Goal: Task Accomplishment & Management: Use online tool/utility

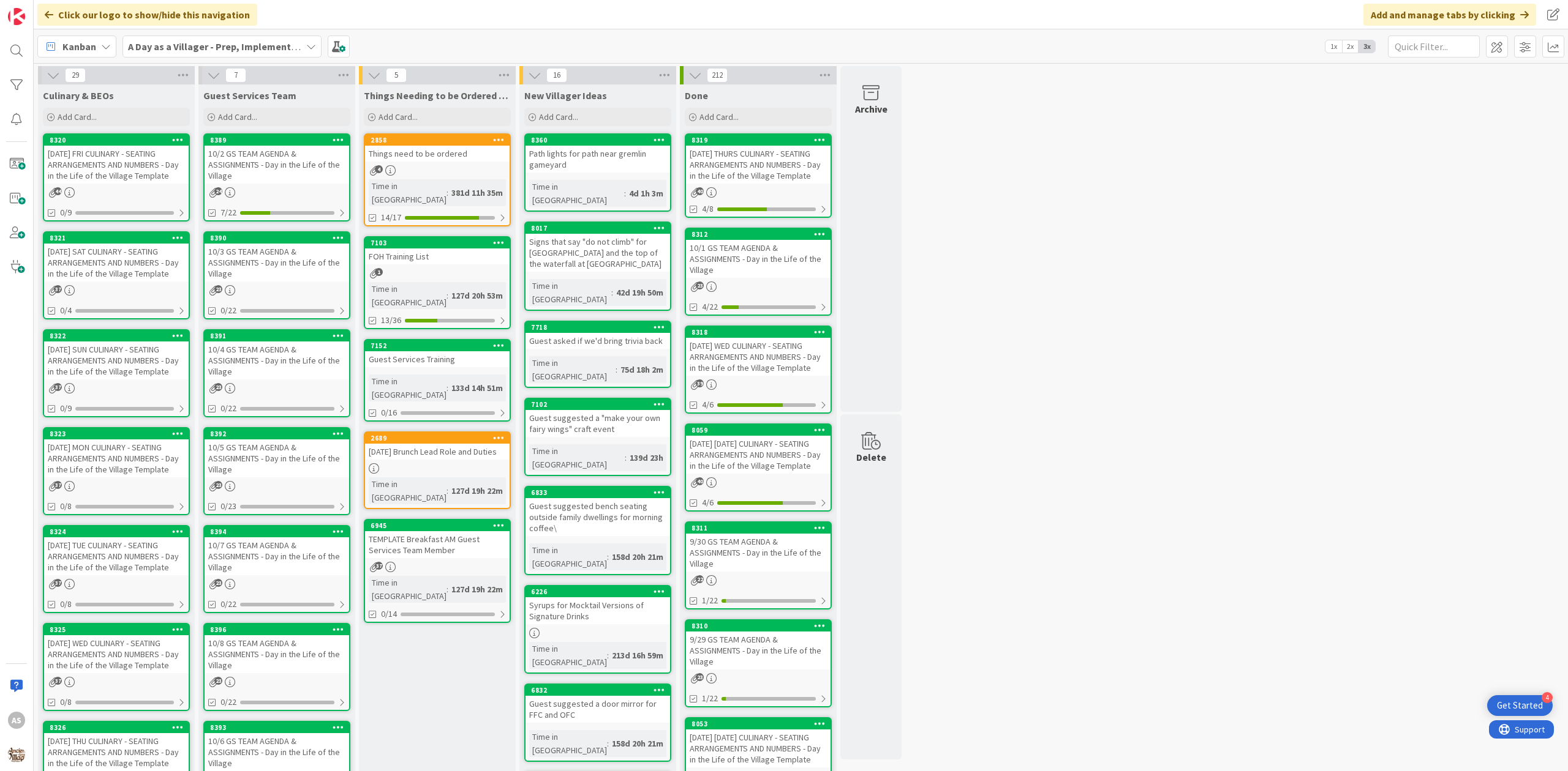
click at [104, 168] on div "[DATE] FRI CULINARY - SEATING ARRANGEMENTS AND NUMBERS - Day in the Life of the…" at bounding box center [117, 165] width 145 height 38
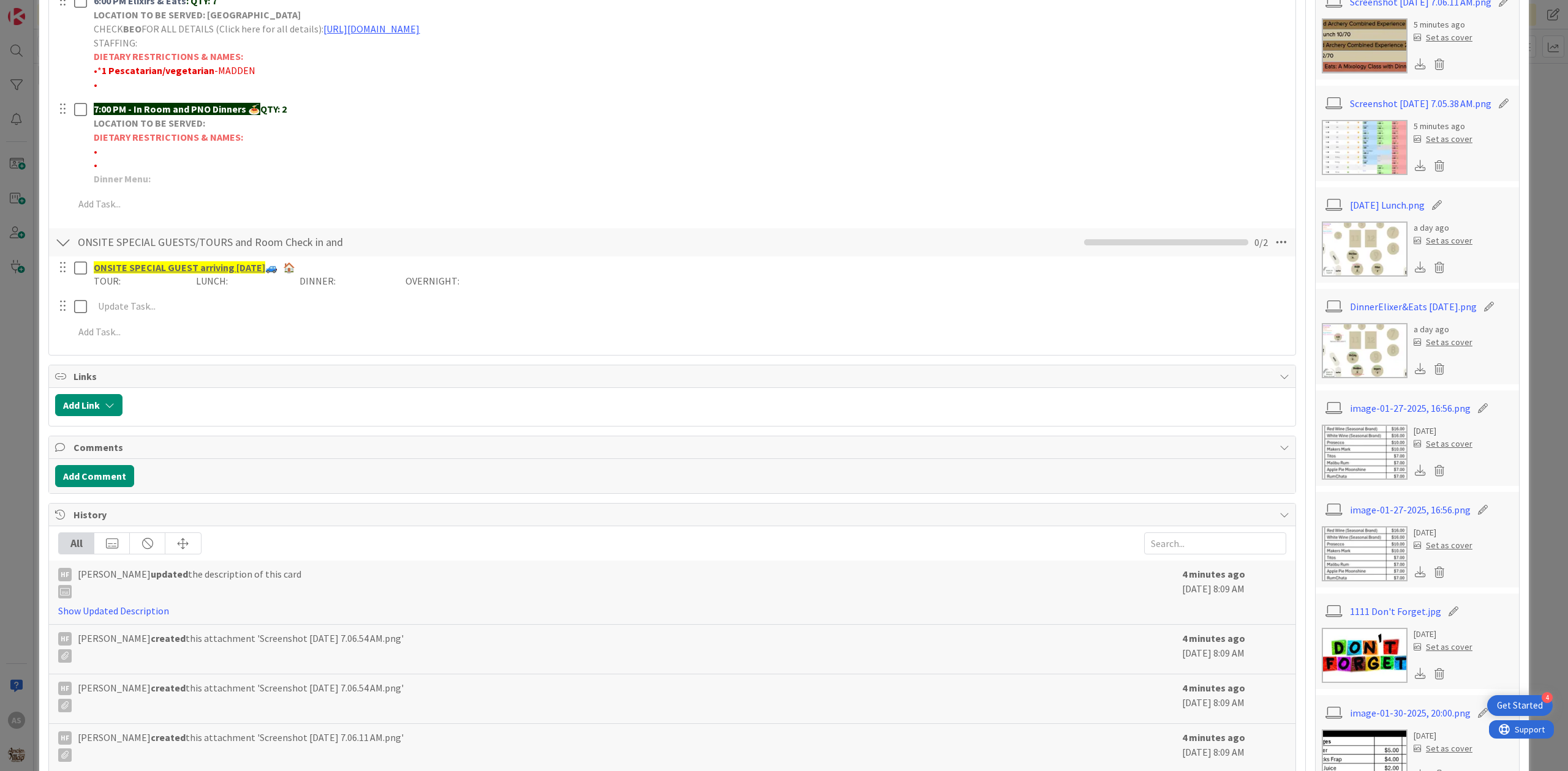
scroll to position [652, 0]
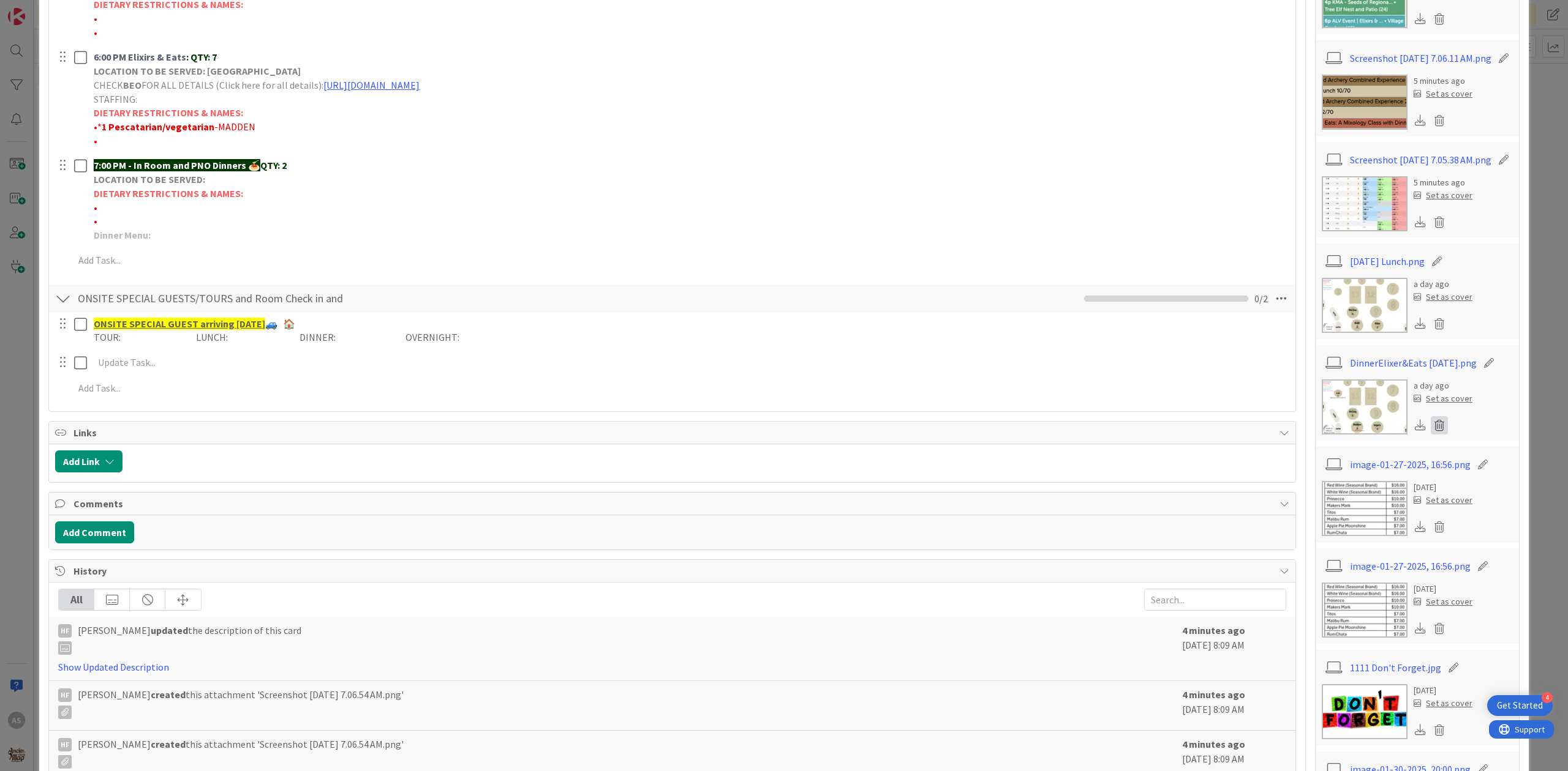
click at [1430, 434] on icon at bounding box center [1439, 425] width 17 height 18
click at [1317, 496] on button "Delete" at bounding box center [1325, 484] width 46 height 22
click at [1312, 496] on button "Delete" at bounding box center [1325, 484] width 46 height 22
click at [1430, 333] on icon at bounding box center [1439, 323] width 17 height 18
click at [1319, 394] on button "Delete" at bounding box center [1325, 383] width 46 height 22
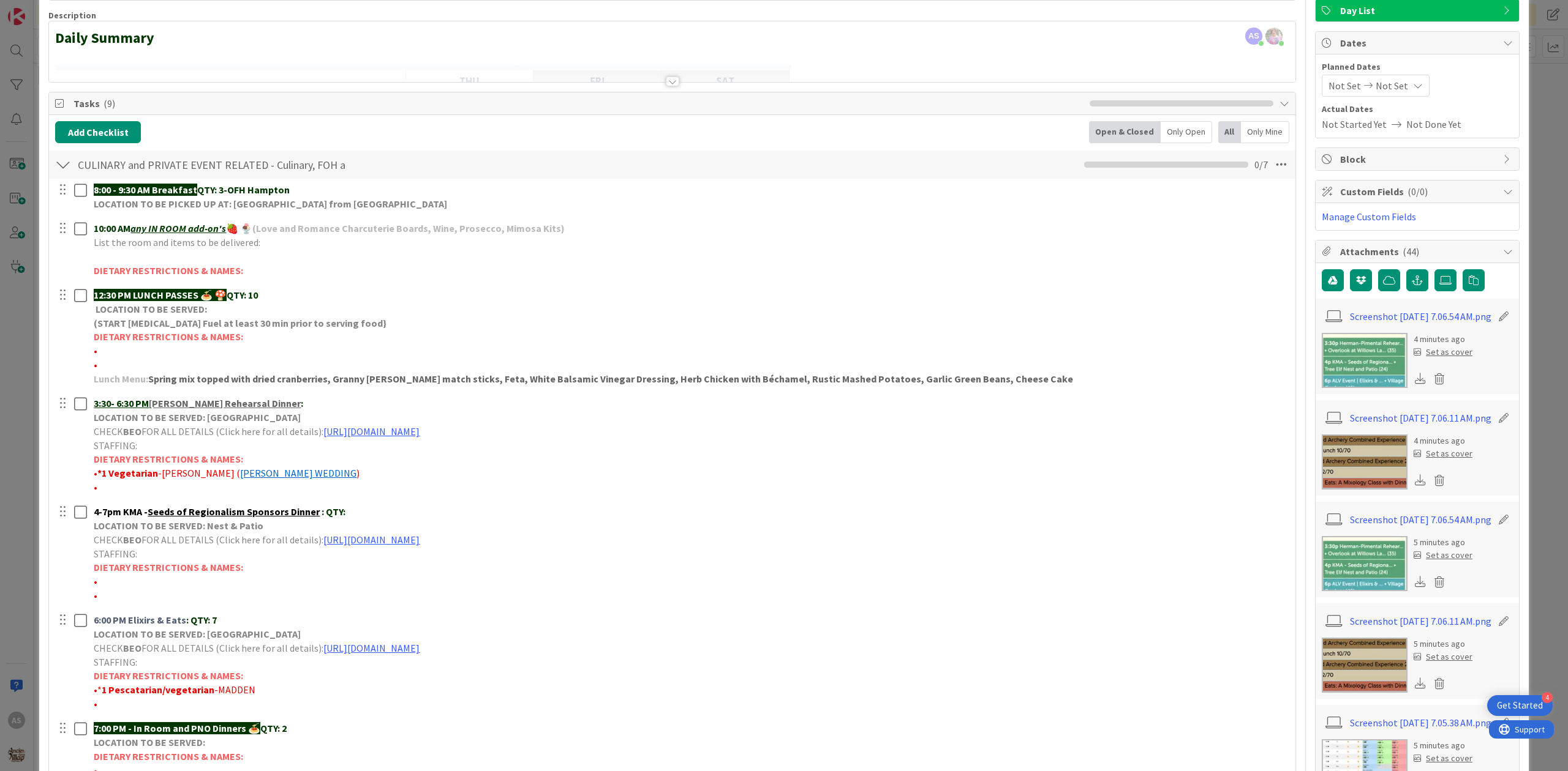
scroll to position [0, 0]
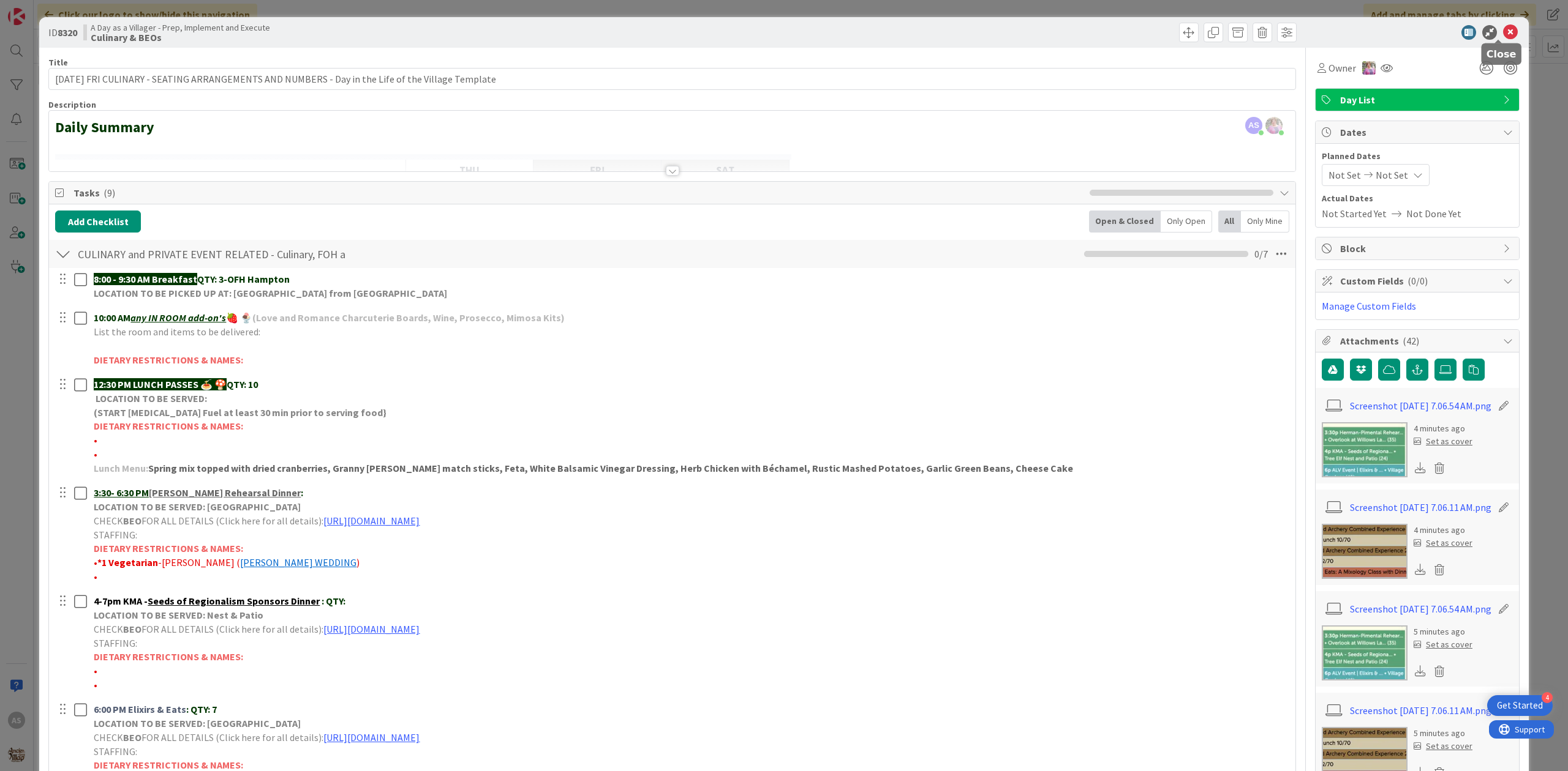
click at [1503, 27] on icon at bounding box center [1510, 32] width 15 height 15
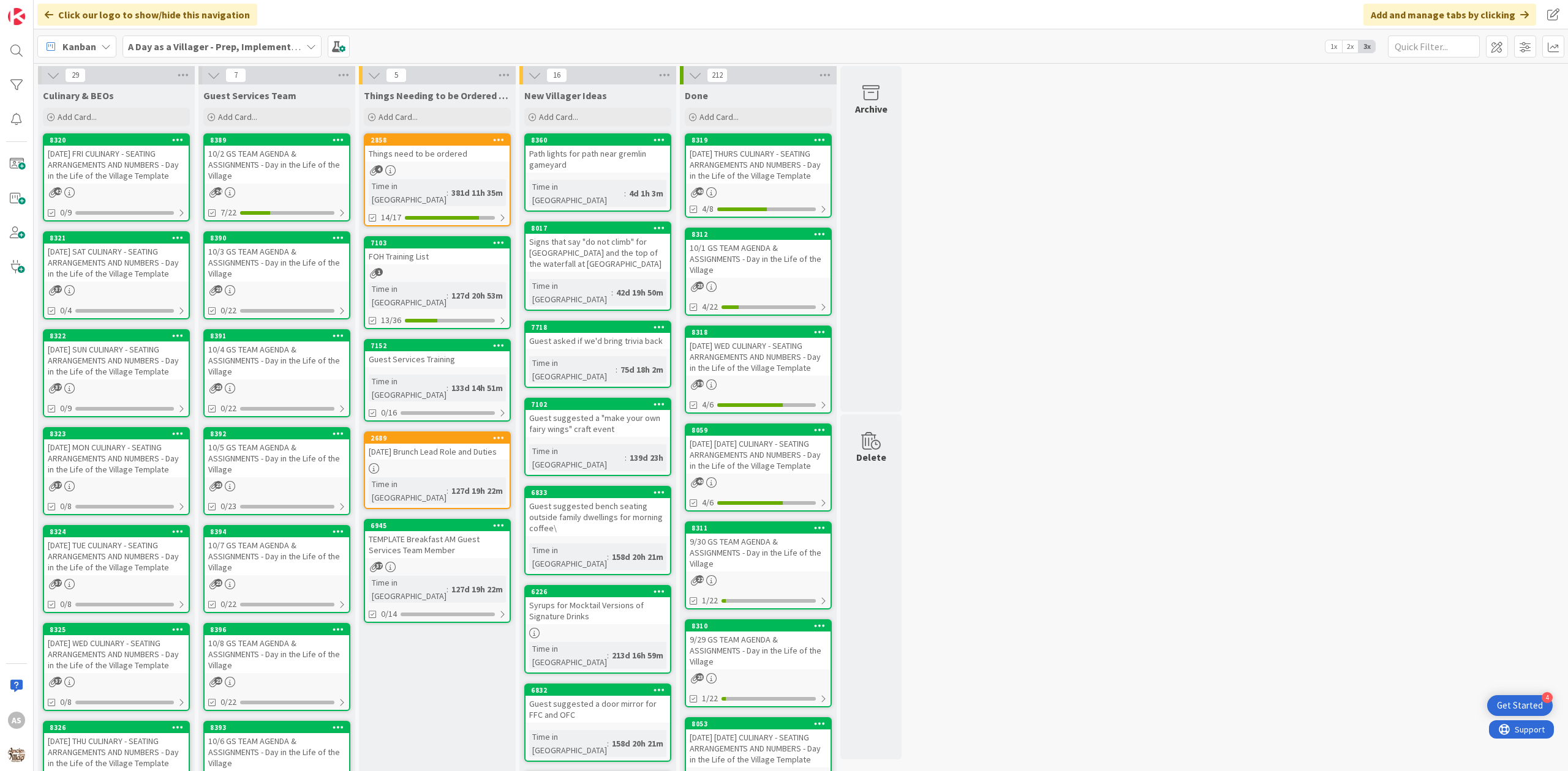
click at [116, 176] on div "[DATE] FRI CULINARY - SEATING ARRANGEMENTS AND NUMBERS - Day in the Life of the…" at bounding box center [117, 165] width 145 height 38
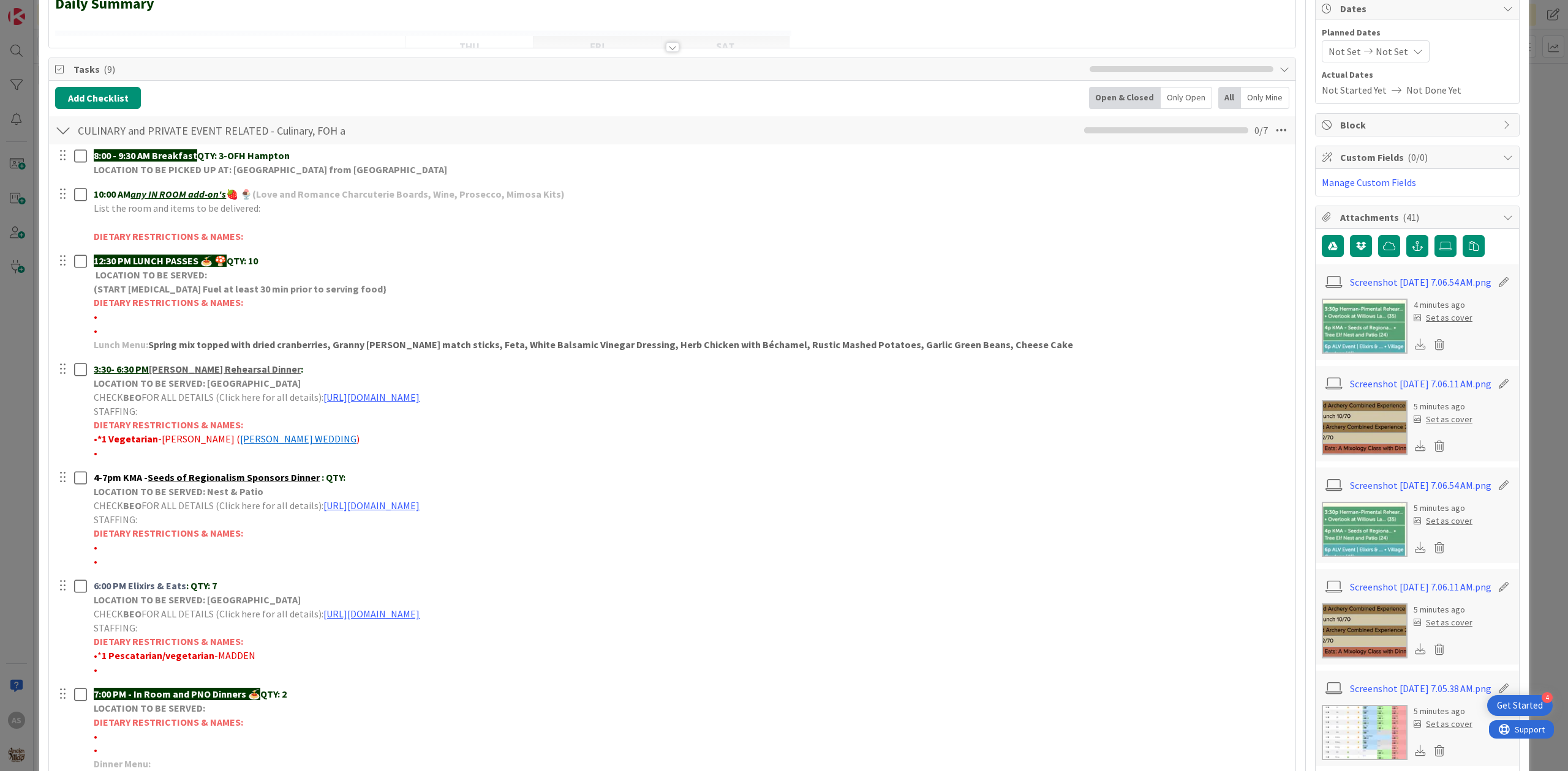
scroll to position [81, 0]
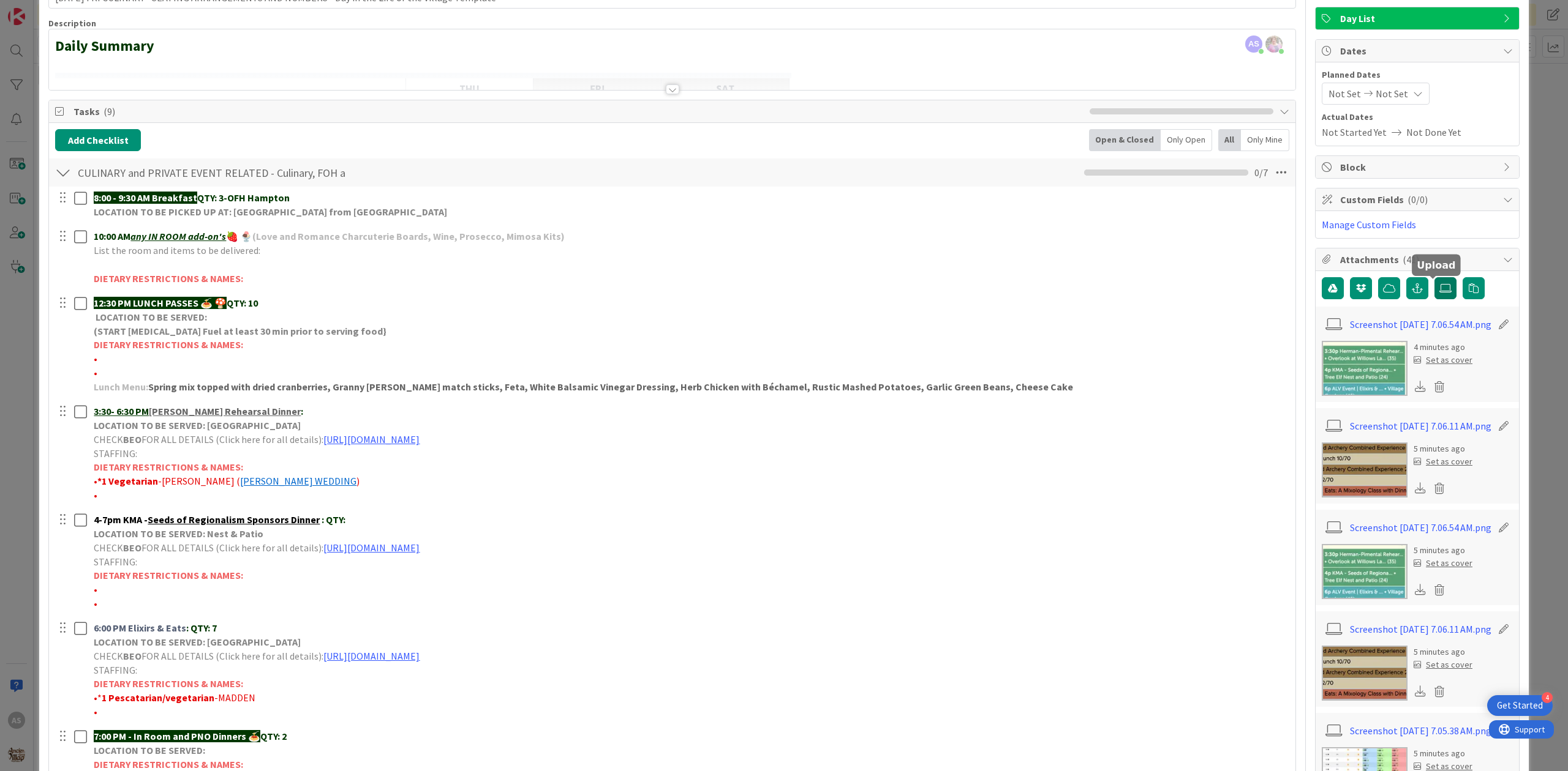
click at [1441, 289] on label at bounding box center [1445, 288] width 22 height 22
click at [1434, 277] on input "file" at bounding box center [1434, 277] width 0 height 0
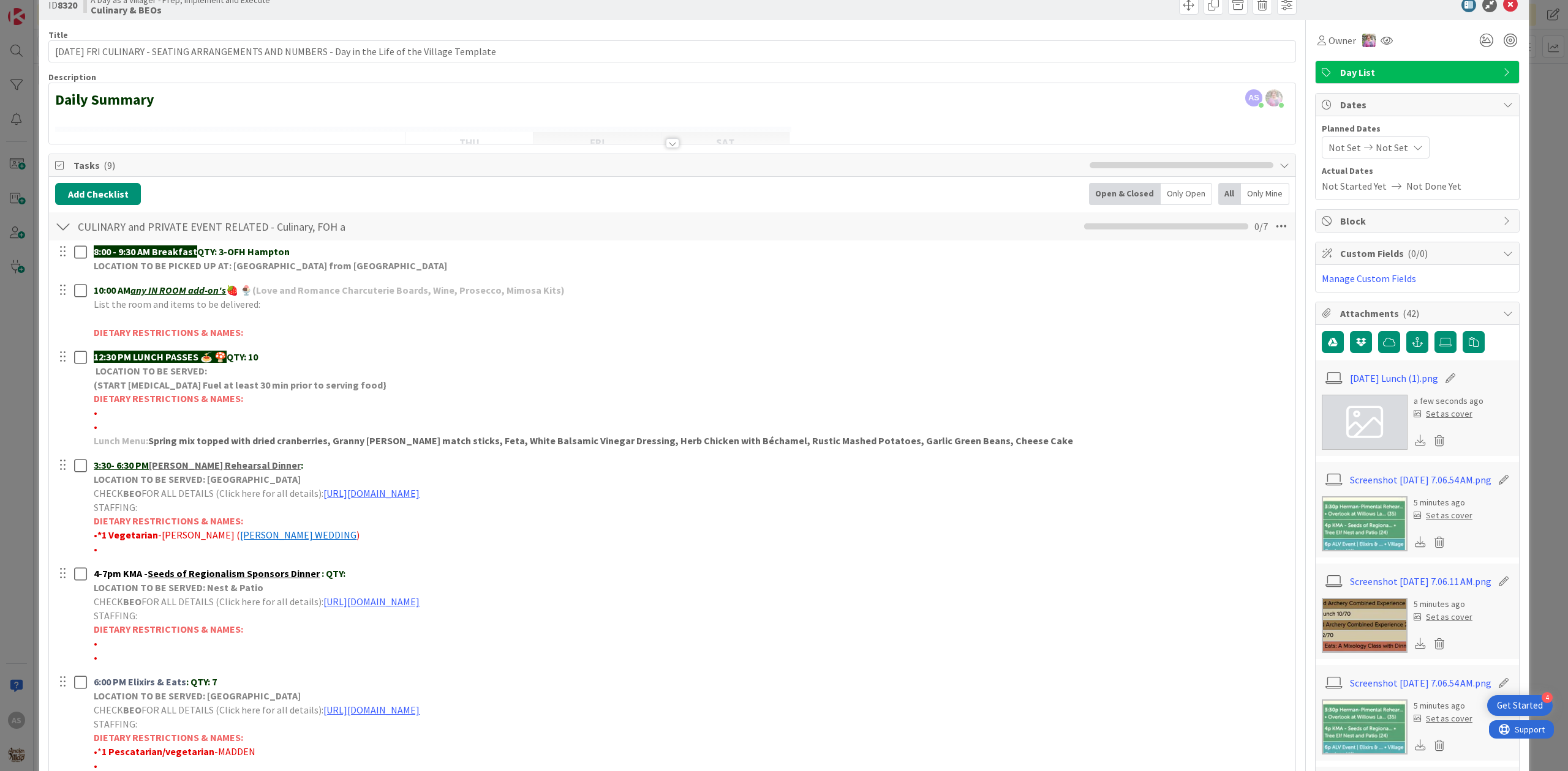
scroll to position [0, 0]
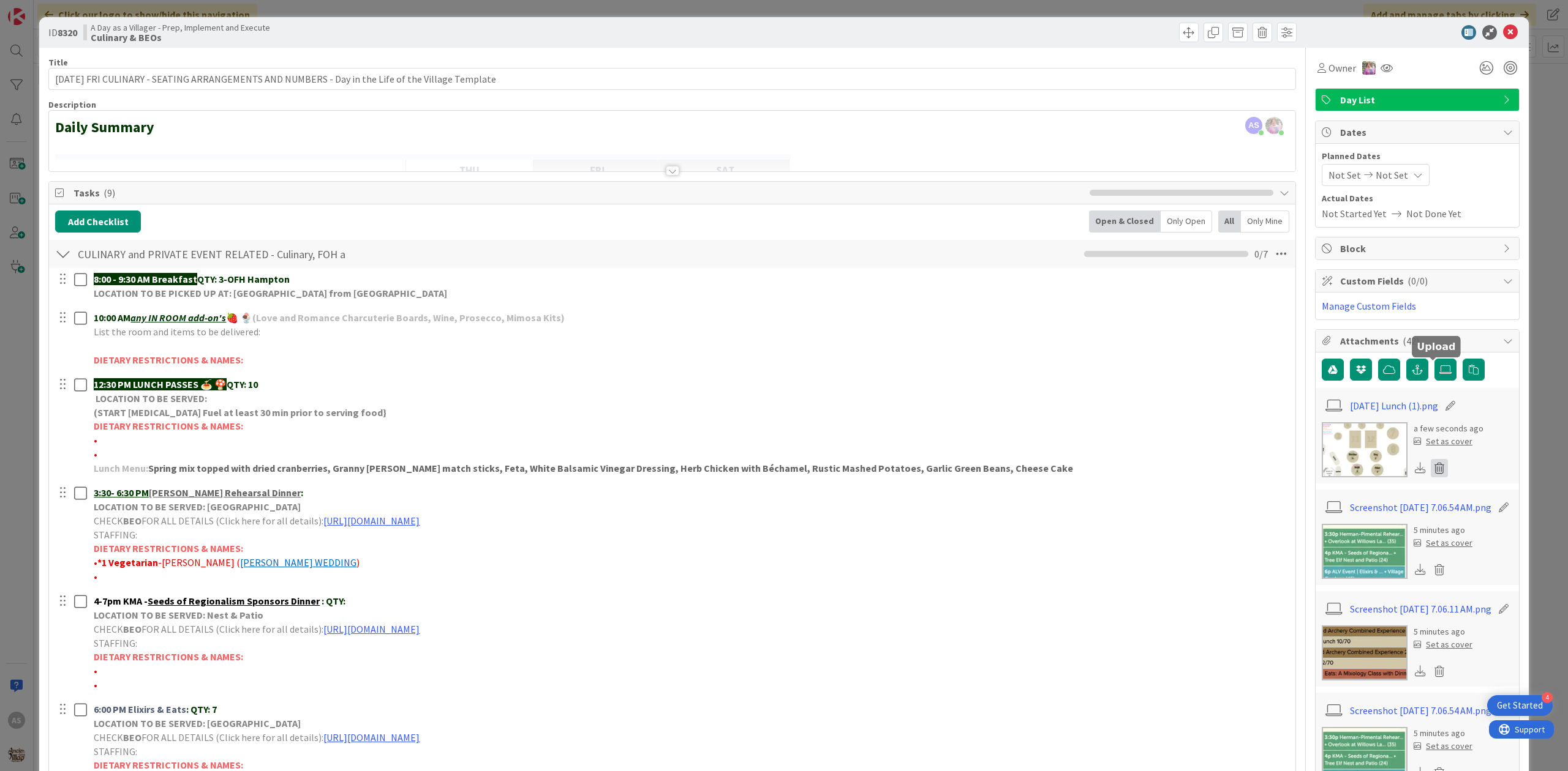
click at [1430, 470] on icon at bounding box center [1439, 468] width 17 height 18
click at [1328, 528] on button "Delete" at bounding box center [1325, 528] width 46 height 22
click at [1441, 379] on label at bounding box center [1445, 370] width 22 height 22
click at [1439, 380] on label at bounding box center [1445, 370] width 22 height 22
click at [1434, 359] on input "file" at bounding box center [1434, 359] width 0 height 0
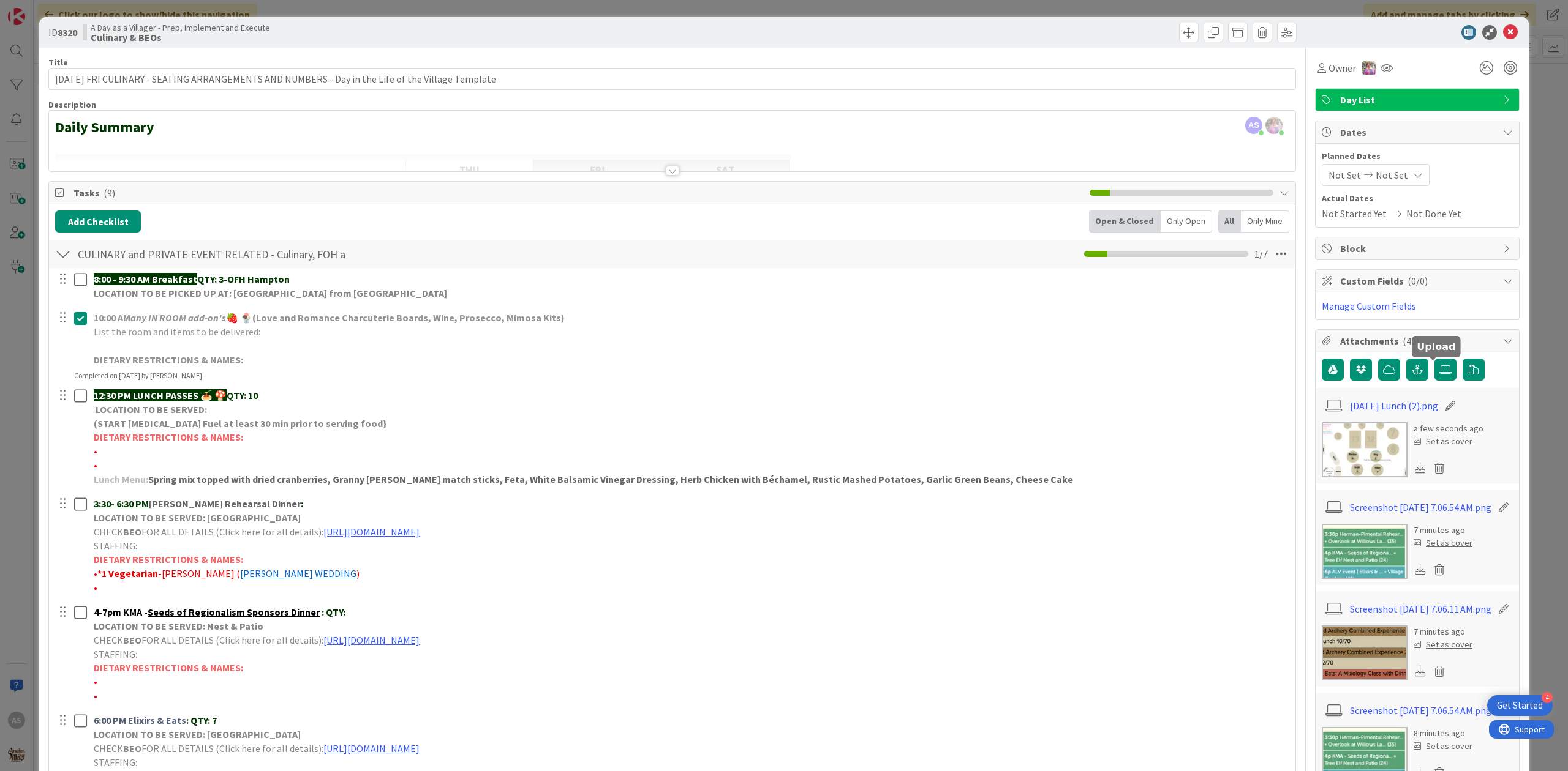
click at [1498, 41] on div "ID 8320 A Day as a Villager - Prep, Implement and Execute Culinary & BEOs" at bounding box center [784, 32] width 1489 height 30
click at [1503, 34] on icon at bounding box center [1510, 32] width 15 height 15
